Goal: Register for event/course

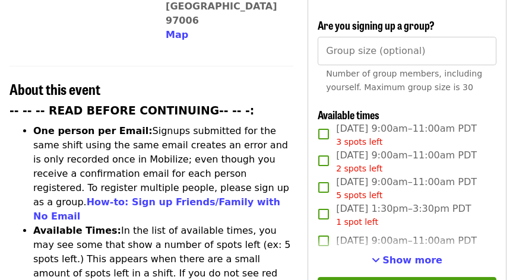
scroll to position [393, 0]
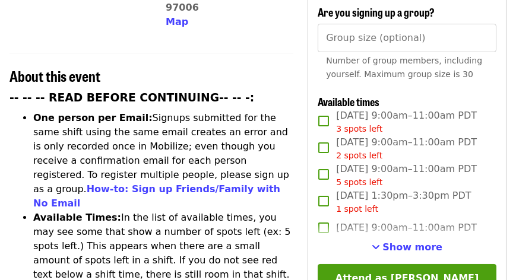
click at [140, 111] on li "One person per Email: Signups submitted for the same shift using the same email…" at bounding box center [163, 161] width 260 height 100
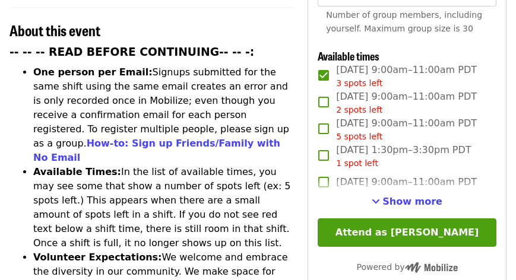
scroll to position [457, 0]
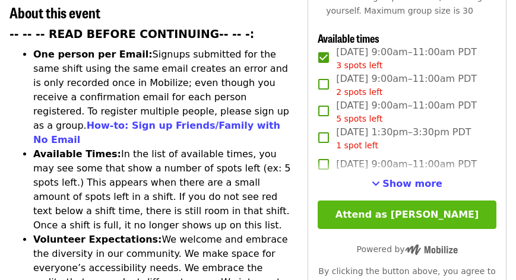
click at [412, 206] on button "Attend as [PERSON_NAME]" at bounding box center [407, 215] width 179 height 29
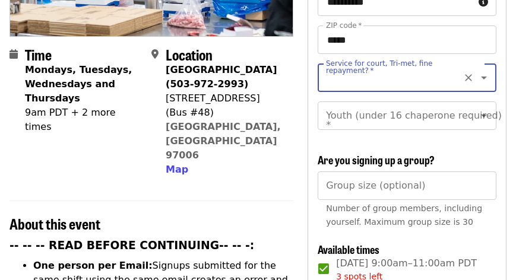
scroll to position [219, 0]
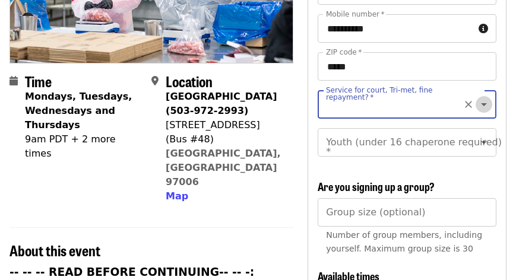
click at [478, 97] on icon "Open" at bounding box center [484, 104] width 14 height 14
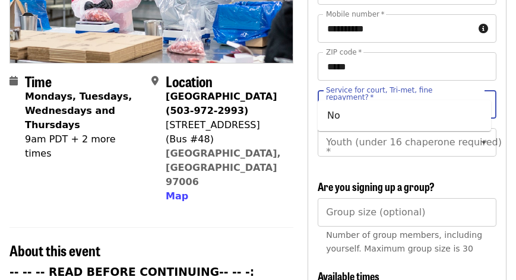
type input "**"
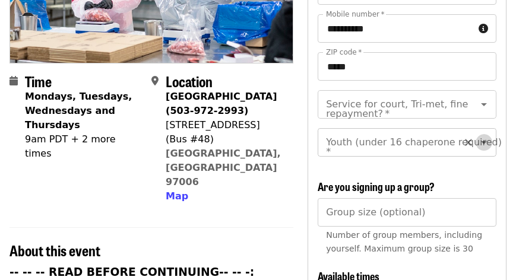
click at [481, 141] on icon "Open" at bounding box center [484, 142] width 6 height 3
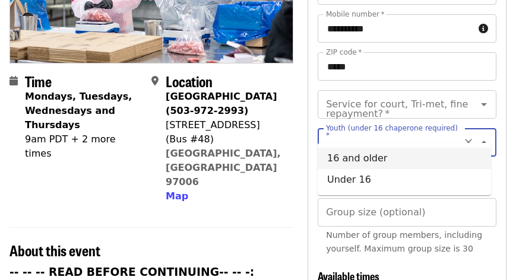
click at [374, 163] on li "16 and older" at bounding box center [404, 158] width 173 height 21
type input "**********"
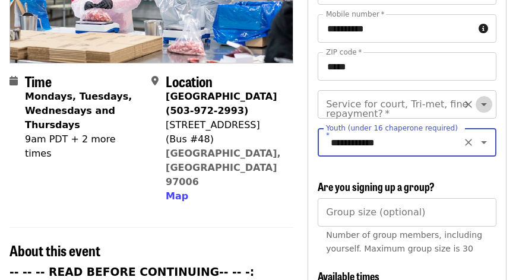
click at [481, 103] on icon "Open" at bounding box center [484, 104] width 6 height 3
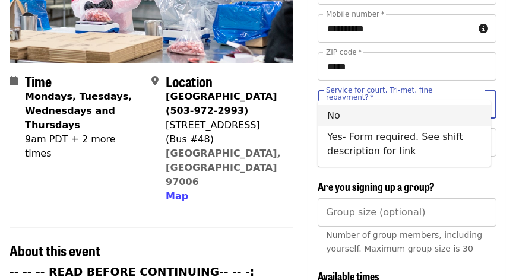
click at [336, 117] on li "No" at bounding box center [404, 115] width 173 height 21
type input "**"
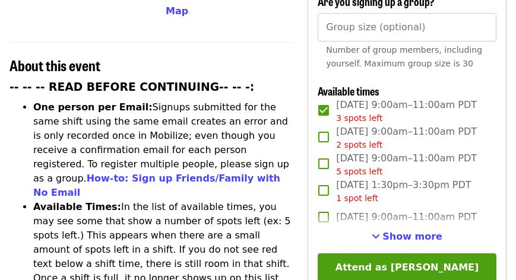
scroll to position [435, 0]
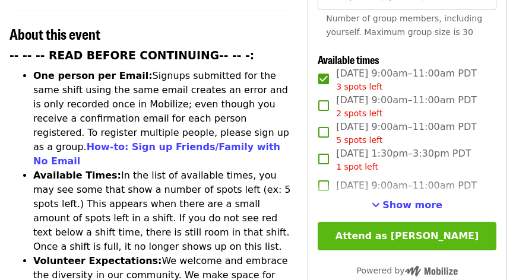
click at [396, 226] on button "Attend as [PERSON_NAME]" at bounding box center [407, 236] width 179 height 29
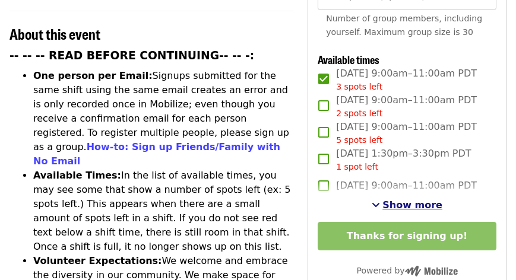
click at [380, 200] on span "See more timeslots" at bounding box center [376, 205] width 8 height 10
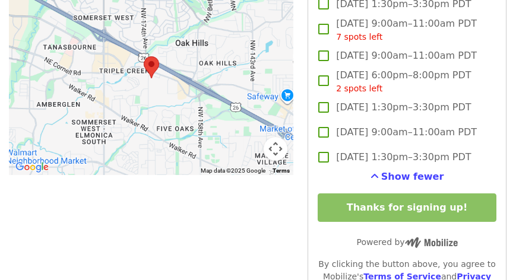
scroll to position [1132, 0]
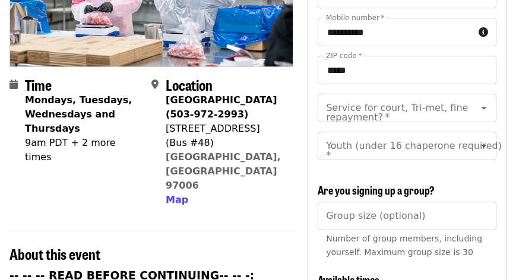
scroll to position [212, 0]
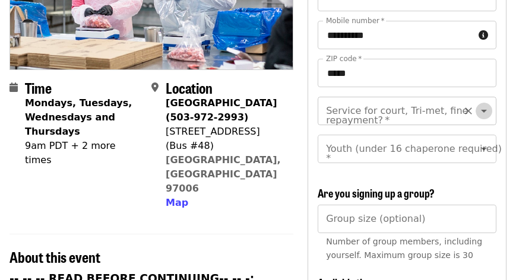
click at [481, 110] on icon "Open" at bounding box center [484, 111] width 6 height 3
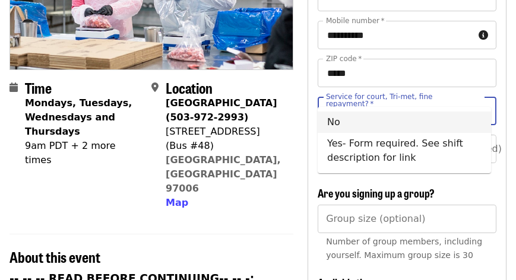
click at [339, 124] on li "No" at bounding box center [404, 122] width 173 height 21
type input "**"
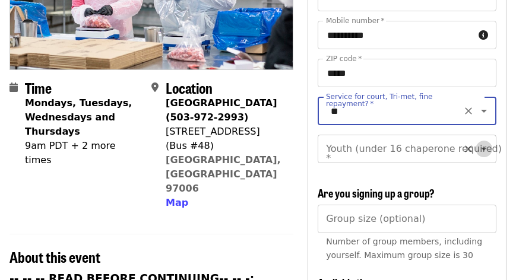
click at [477, 142] on icon "Open" at bounding box center [484, 149] width 14 height 14
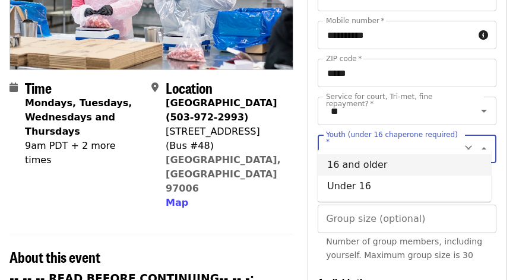
click at [364, 166] on li "16 and older" at bounding box center [404, 164] width 173 height 21
type input "**********"
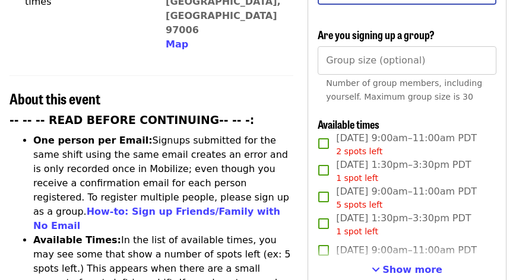
scroll to position [384, 0]
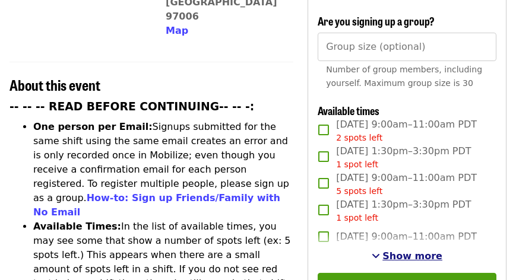
click at [402, 251] on span "Show more" at bounding box center [413, 256] width 60 height 11
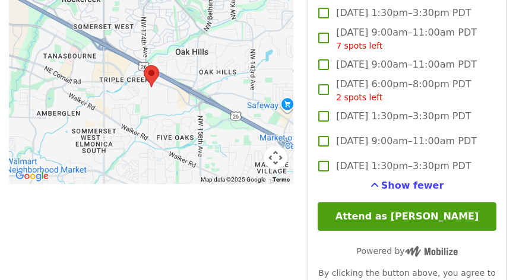
scroll to position [1140, 0]
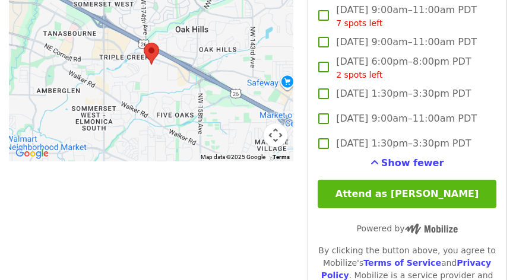
click at [418, 184] on button "Attend as [PERSON_NAME]" at bounding box center [407, 194] width 179 height 29
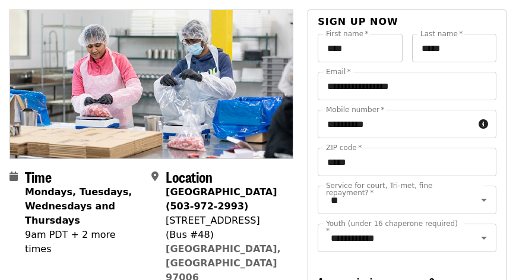
scroll to position [91, 0]
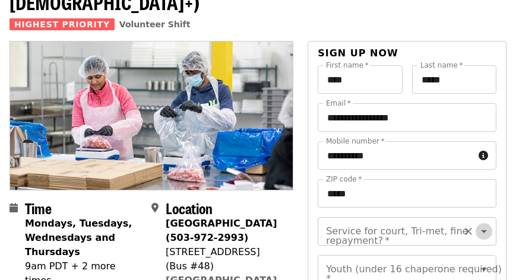
click at [481, 230] on icon "Open" at bounding box center [484, 231] width 6 height 3
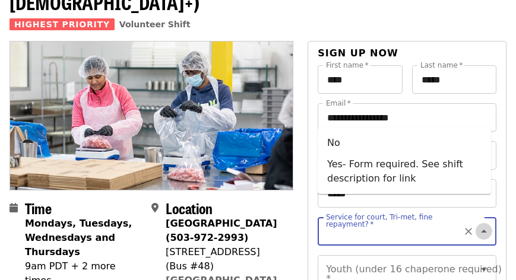
click at [481, 230] on icon "Close" at bounding box center [484, 231] width 6 height 3
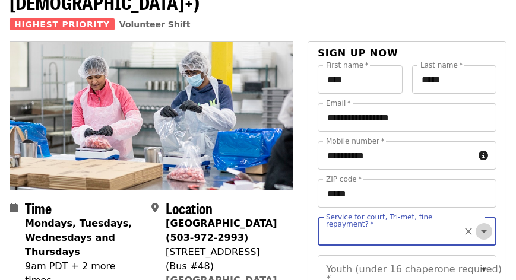
click at [481, 230] on icon "Open" at bounding box center [484, 231] width 6 height 3
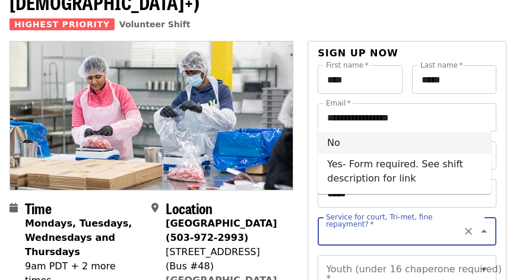
click at [333, 143] on li "No" at bounding box center [404, 142] width 173 height 21
type input "**"
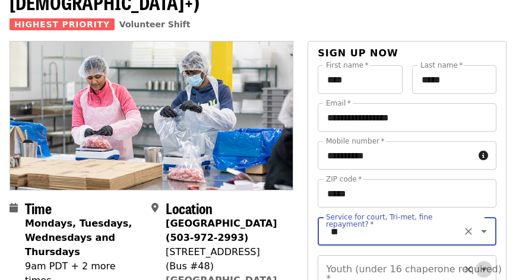
click at [481, 268] on icon "Open" at bounding box center [484, 269] width 6 height 3
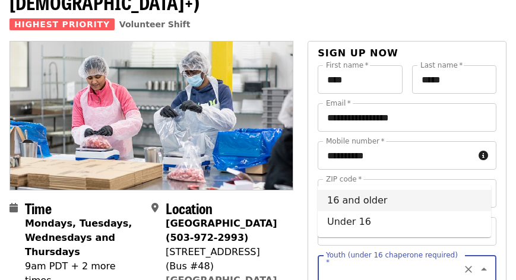
click at [364, 201] on li "16 and older" at bounding box center [404, 200] width 173 height 21
type input "**********"
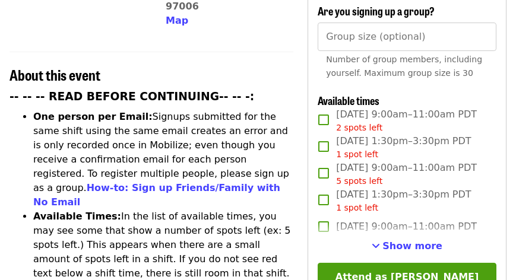
scroll to position [421, 0]
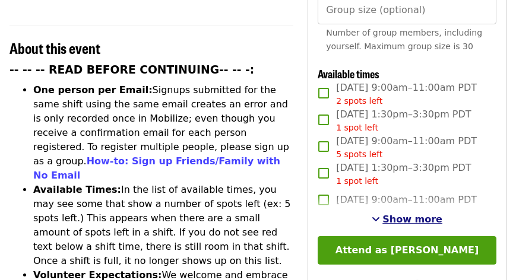
click at [380, 214] on span "See more timeslots" at bounding box center [376, 219] width 8 height 10
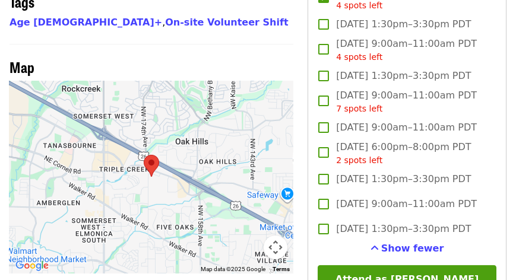
scroll to position [1060, 0]
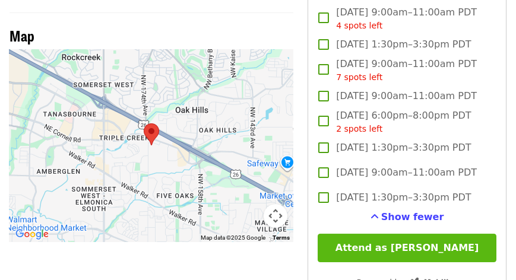
click at [418, 238] on button "Attend as [PERSON_NAME]" at bounding box center [407, 248] width 179 height 29
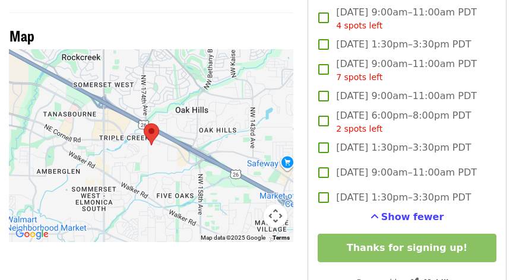
scroll to position [1046, 0]
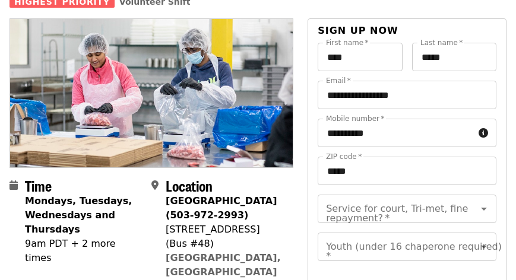
scroll to position [82, 0]
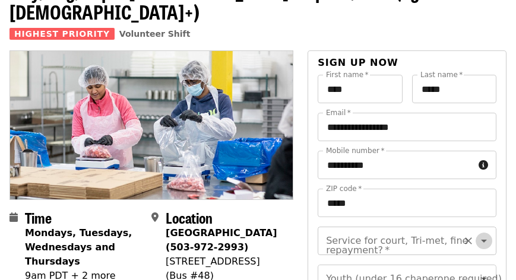
click at [481, 240] on icon "Open" at bounding box center [484, 241] width 6 height 3
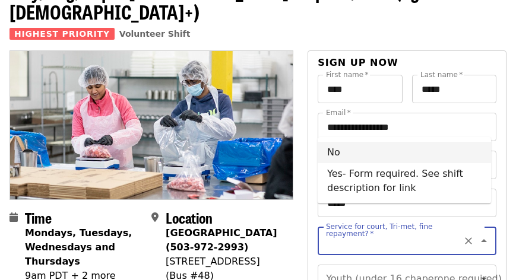
click at [334, 151] on li "No" at bounding box center [404, 152] width 173 height 21
type input "**"
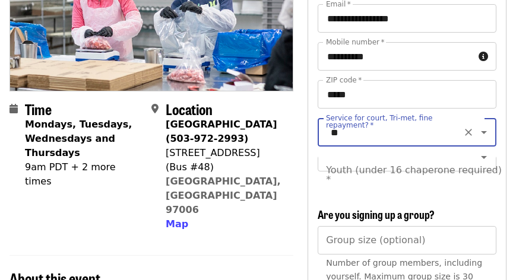
scroll to position [200, 0]
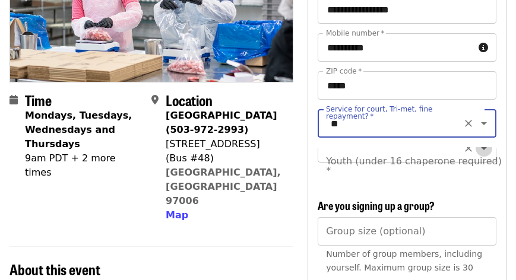
click at [481, 147] on icon "Open" at bounding box center [484, 148] width 6 height 3
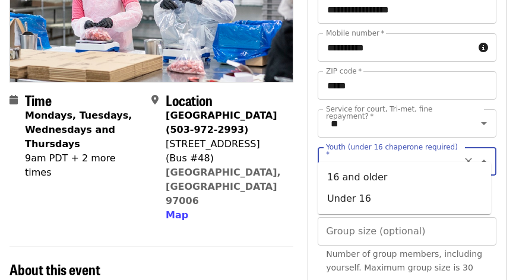
scroll to position [0, 0]
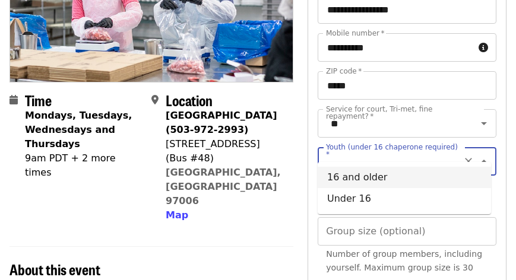
click at [377, 179] on li "16 and older" at bounding box center [404, 177] width 173 height 21
type input "**********"
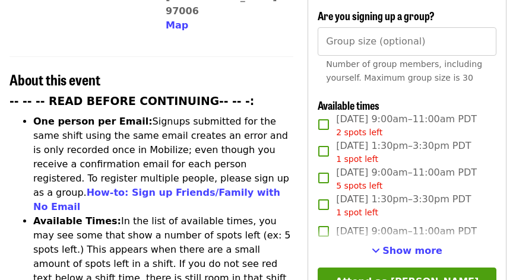
scroll to position [453, 0]
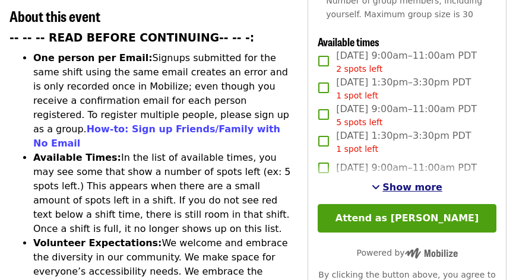
click at [380, 182] on span "See more timeslots" at bounding box center [376, 187] width 8 height 10
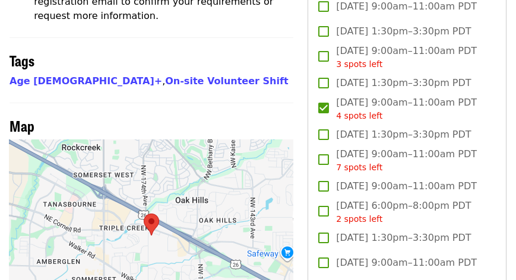
scroll to position [1033, 0]
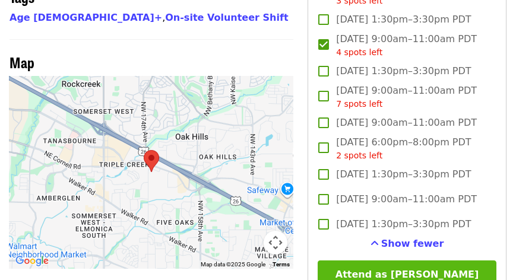
click at [431, 262] on button "Attend as [PERSON_NAME]" at bounding box center [407, 275] width 179 height 29
